Goal: Task Accomplishment & Management: Use online tool/utility

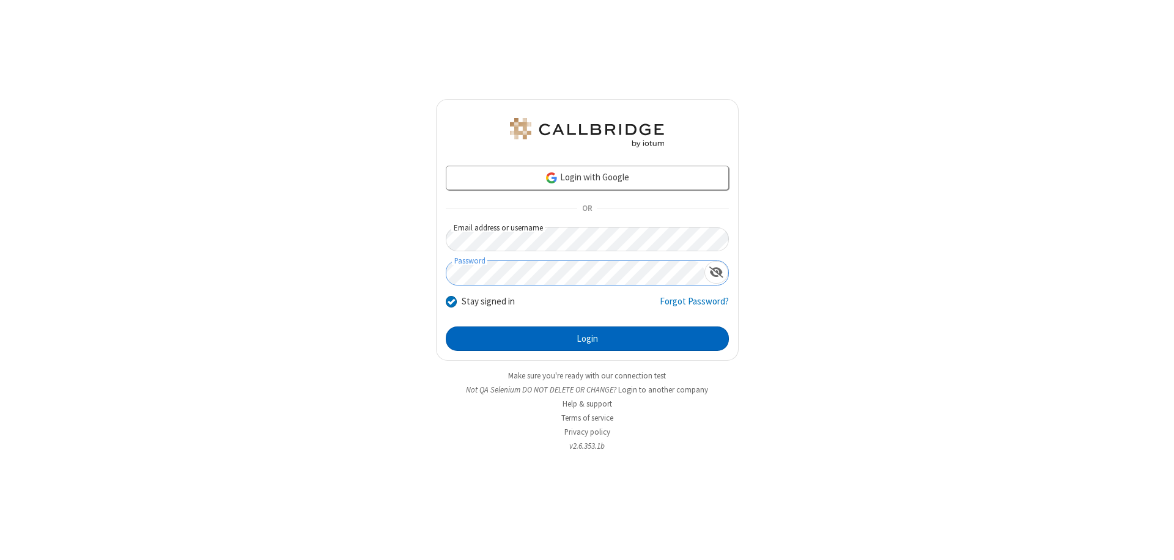
click at [587, 339] on button "Login" at bounding box center [587, 338] width 283 height 24
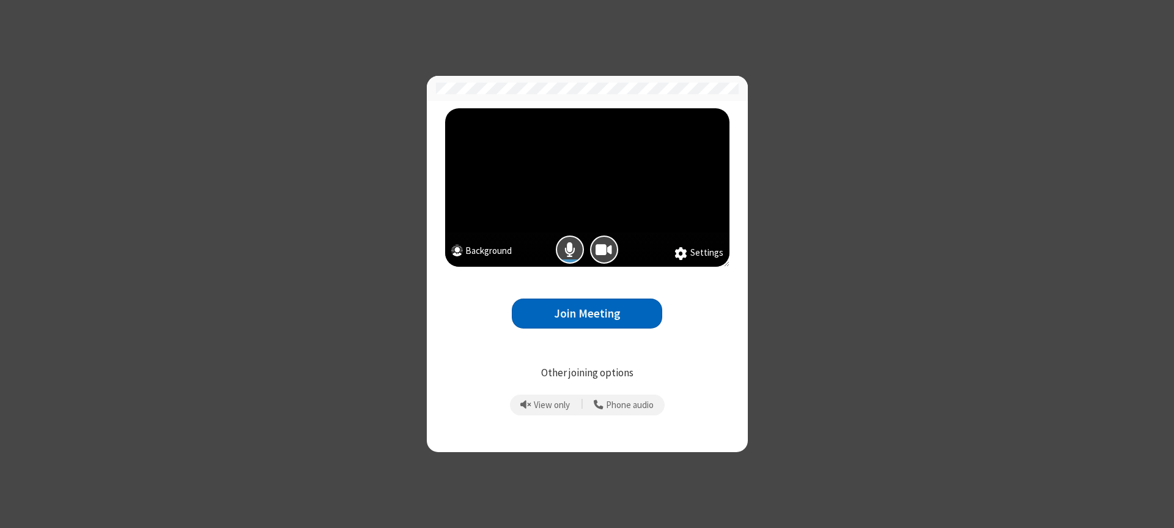
click at [587, 313] on button "Join Meeting" at bounding box center [587, 313] width 150 height 30
